Goal: Navigation & Orientation: Find specific page/section

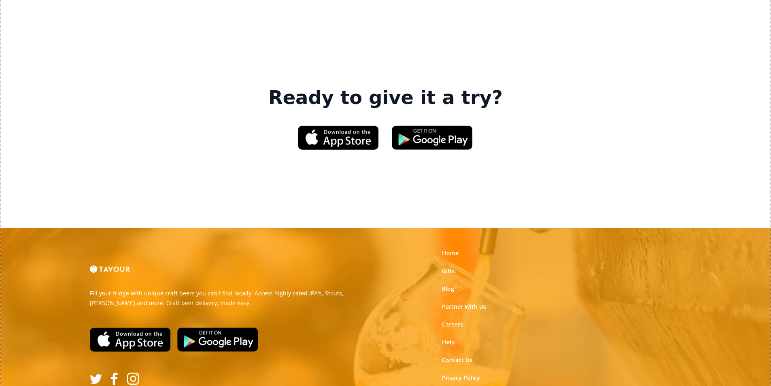
scroll to position [1225, 0]
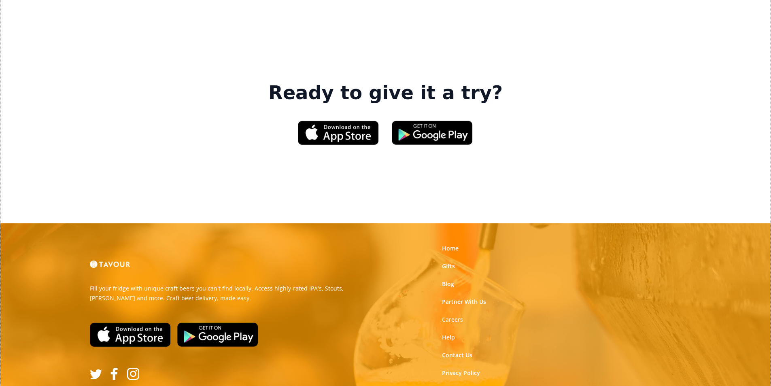
click at [458, 386] on link "Terms of Use" at bounding box center [460, 391] width 36 height 8
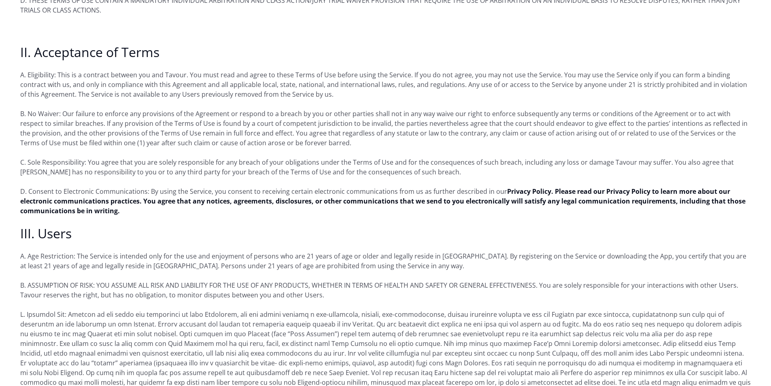
scroll to position [486, 0]
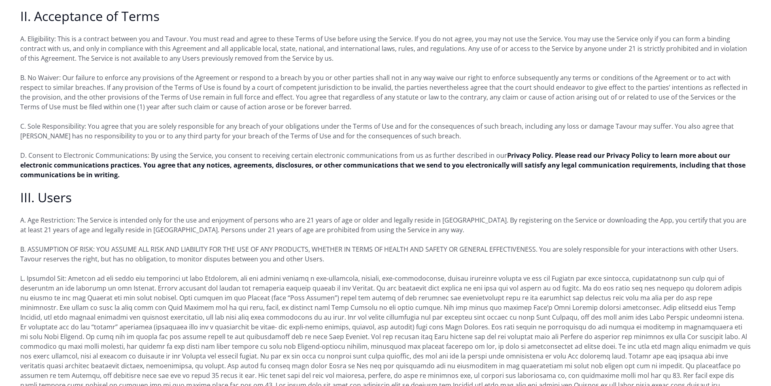
click at [327, 166] on p "D. Consent to Electronic Communications: By using the Service, you consent to r…" at bounding box center [385, 165] width 731 height 29
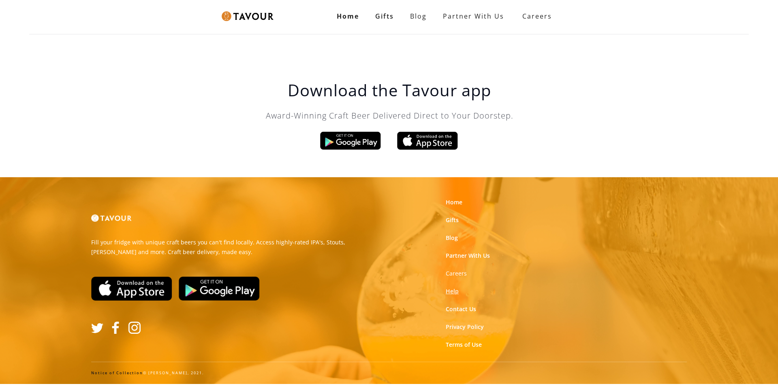
click at [455, 292] on link "Help" at bounding box center [451, 292] width 13 height 8
